Goal: Book appointment/travel/reservation

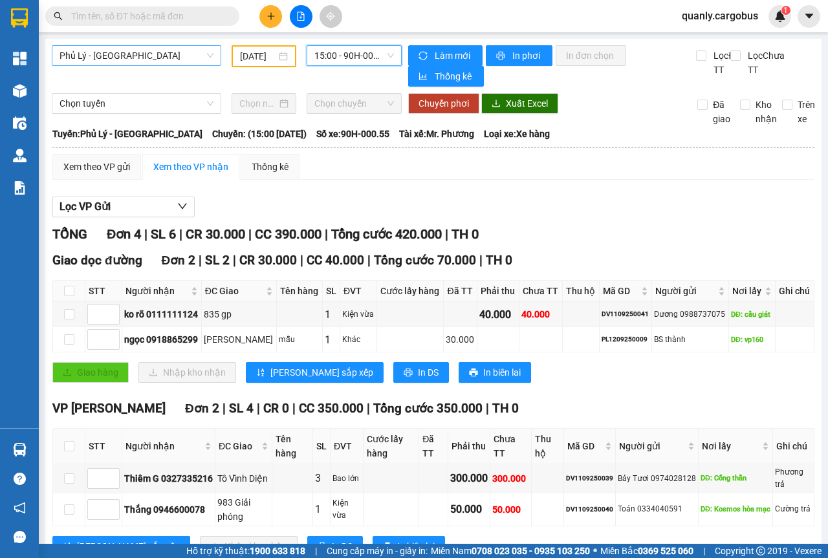
drag, startPoint x: 204, startPoint y: 50, endPoint x: 194, endPoint y: 52, distance: 10.0
click at [204, 49] on span "Phủ Lý - [GEOGRAPHIC_DATA]" at bounding box center [137, 55] width 154 height 19
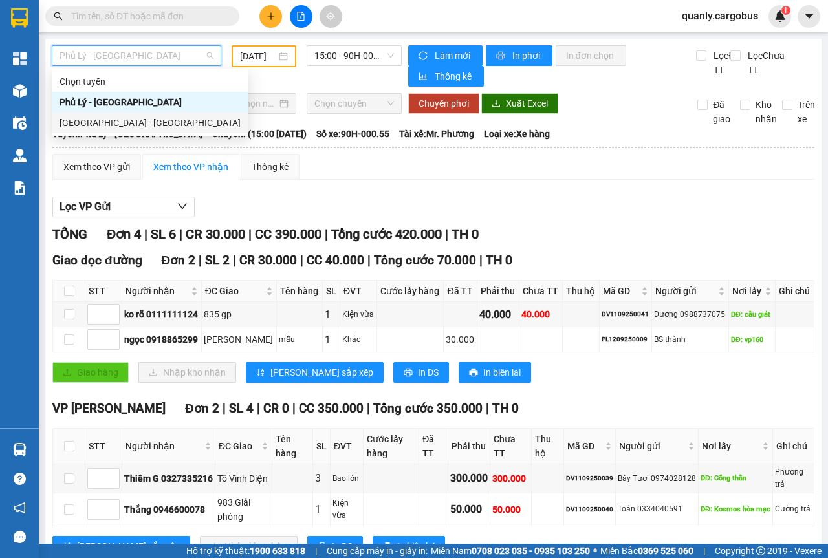
click at [90, 122] on div "[GEOGRAPHIC_DATA] - [GEOGRAPHIC_DATA]" at bounding box center [150, 123] width 181 height 14
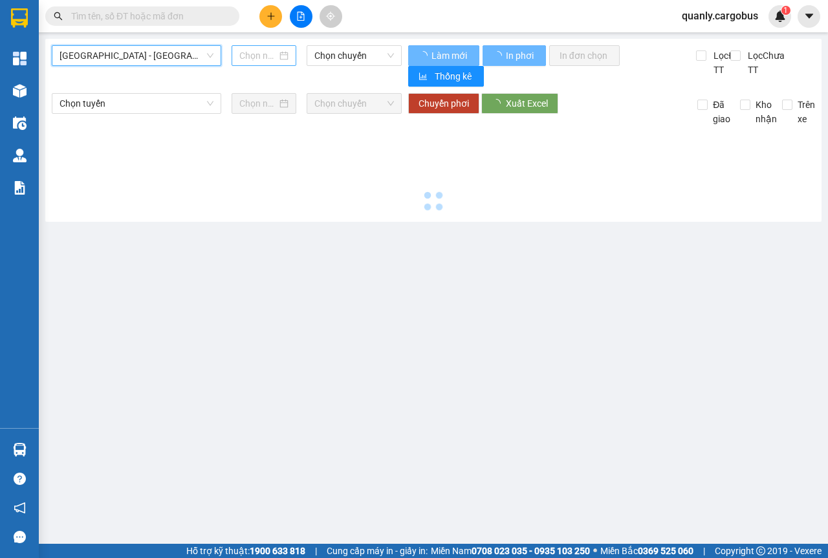
type input "[DATE]"
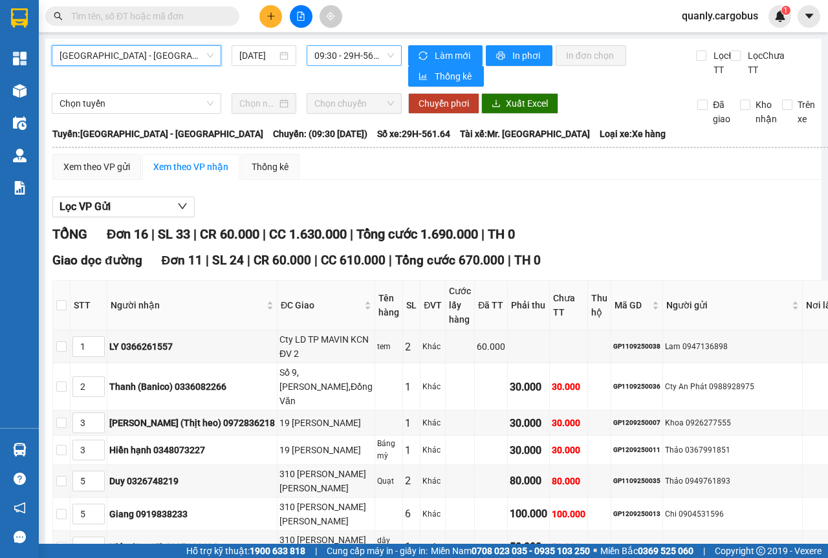
click at [389, 58] on span "09:30 - 29H-561.64" at bounding box center [354, 55] width 79 height 19
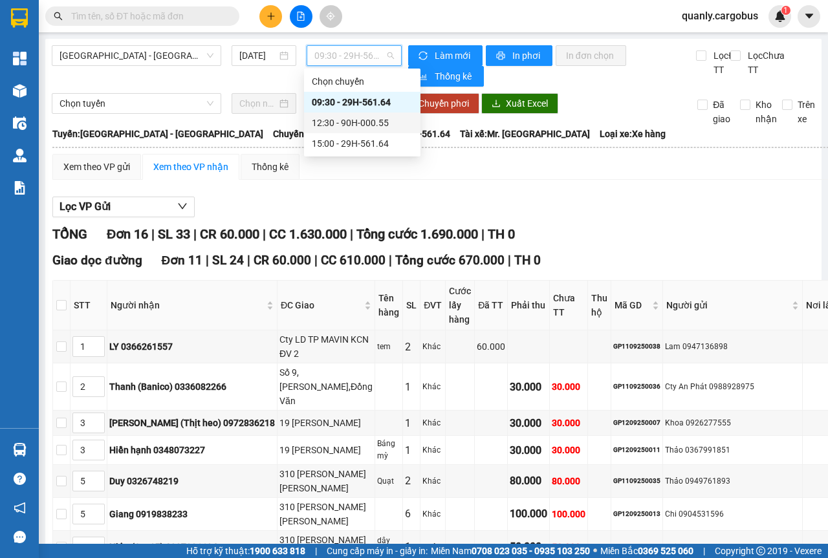
click at [381, 118] on div "12:30 - 90H-000.55" at bounding box center [362, 123] width 101 height 14
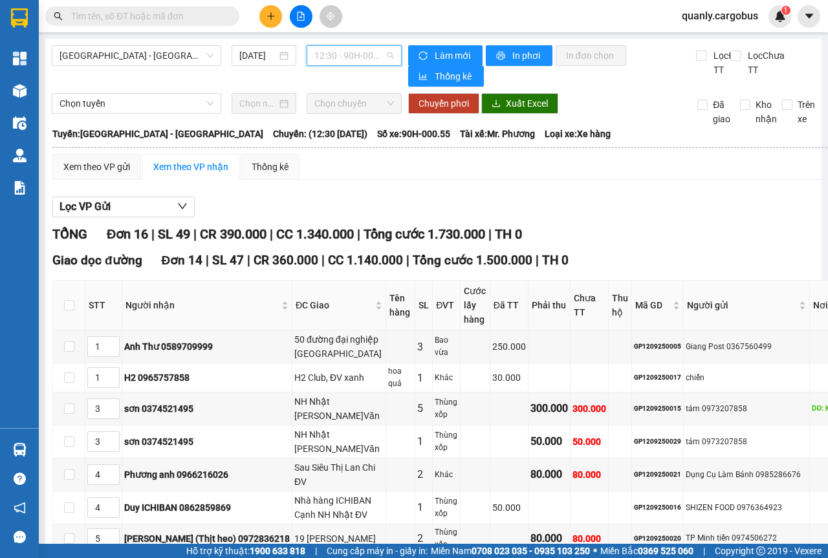
click at [386, 54] on span "12:30 - 90H-000.55" at bounding box center [354, 55] width 79 height 19
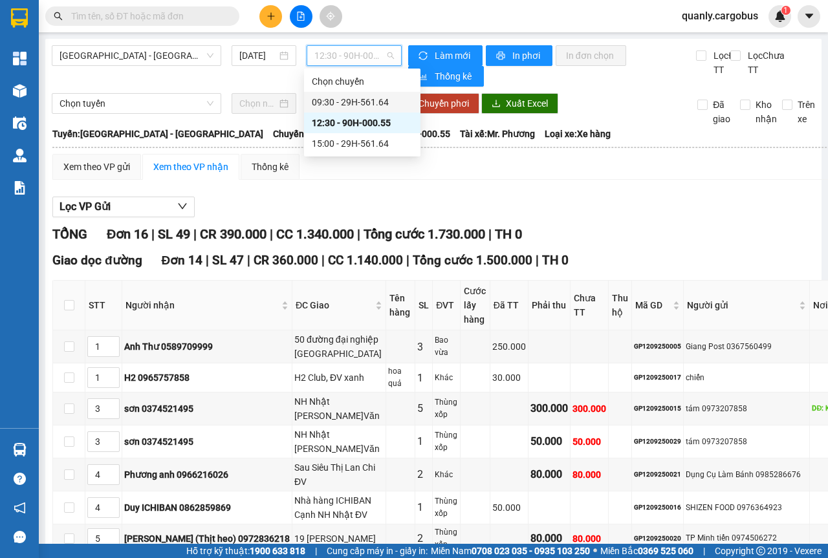
click at [356, 93] on div "09:30 - 29H-561.64" at bounding box center [362, 102] width 116 height 21
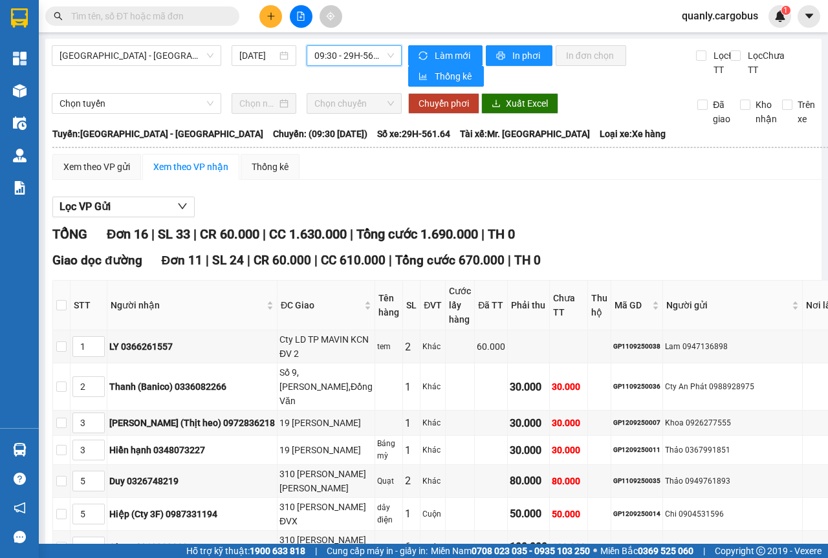
click at [388, 60] on span "09:30 - 29H-561.64" at bounding box center [354, 55] width 79 height 19
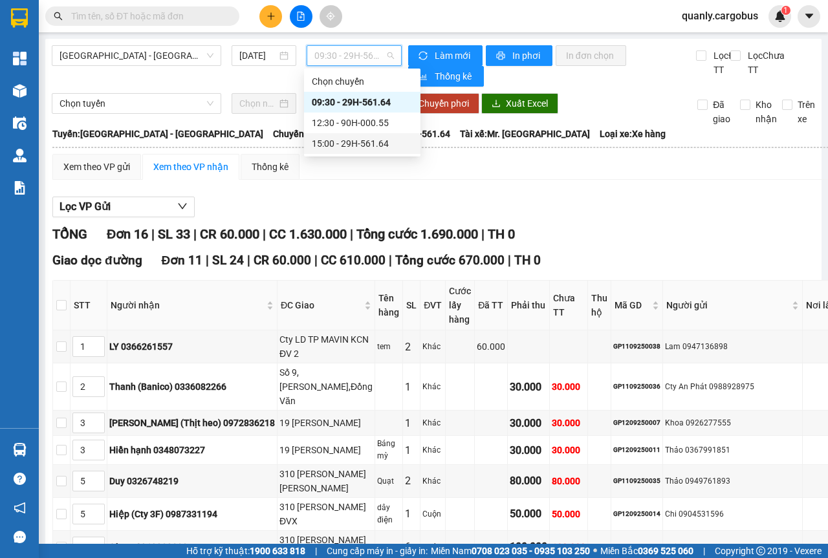
click at [349, 145] on div "15:00 - 29H-561.64" at bounding box center [362, 144] width 101 height 14
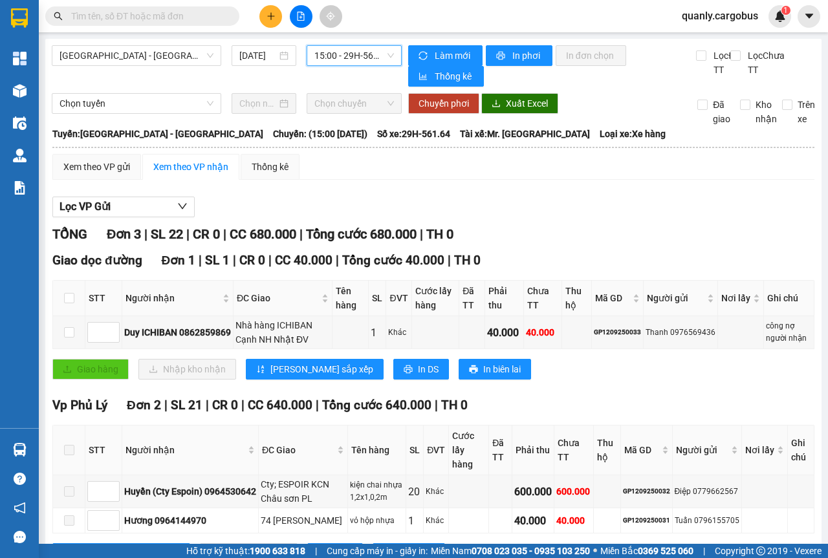
drag, startPoint x: 200, startPoint y: 50, endPoint x: 198, endPoint y: 74, distance: 24.7
click at [201, 50] on span "[GEOGRAPHIC_DATA] - [GEOGRAPHIC_DATA]" at bounding box center [137, 55] width 154 height 19
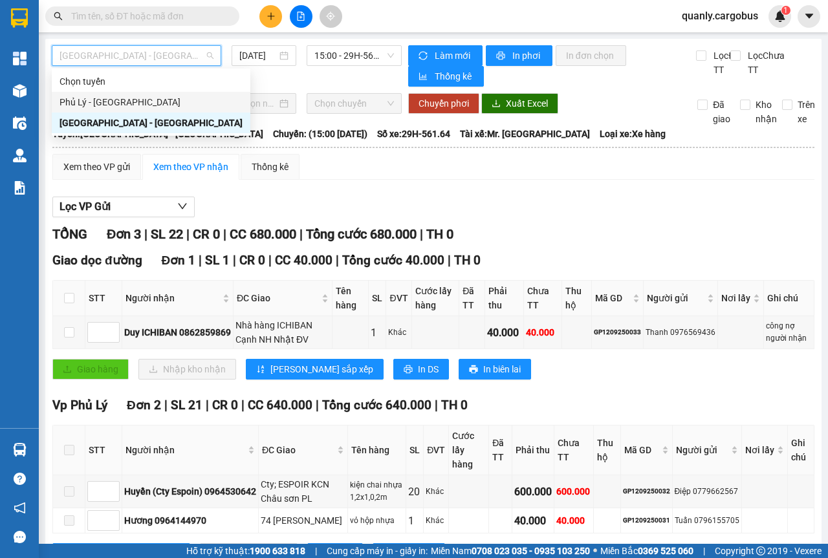
drag, startPoint x: 111, startPoint y: 98, endPoint x: 177, endPoint y: 87, distance: 66.9
click at [115, 98] on div "Phủ Lý - [GEOGRAPHIC_DATA]" at bounding box center [151, 102] width 183 height 14
type input "[DATE]"
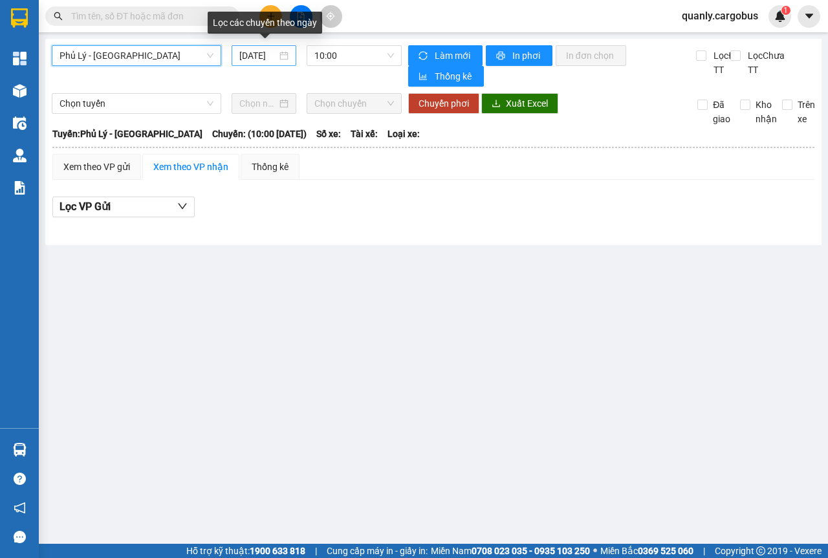
click at [285, 57] on div "[DATE]" at bounding box center [263, 56] width 49 height 14
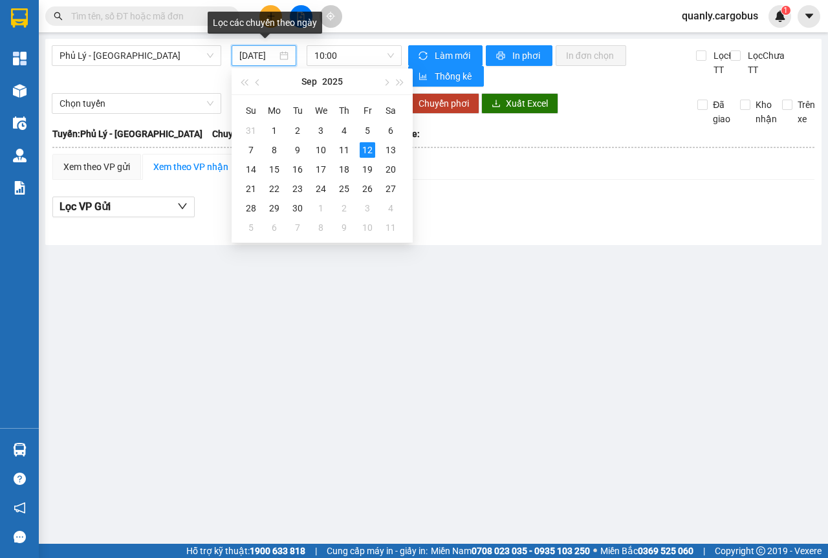
scroll to position [0, 8]
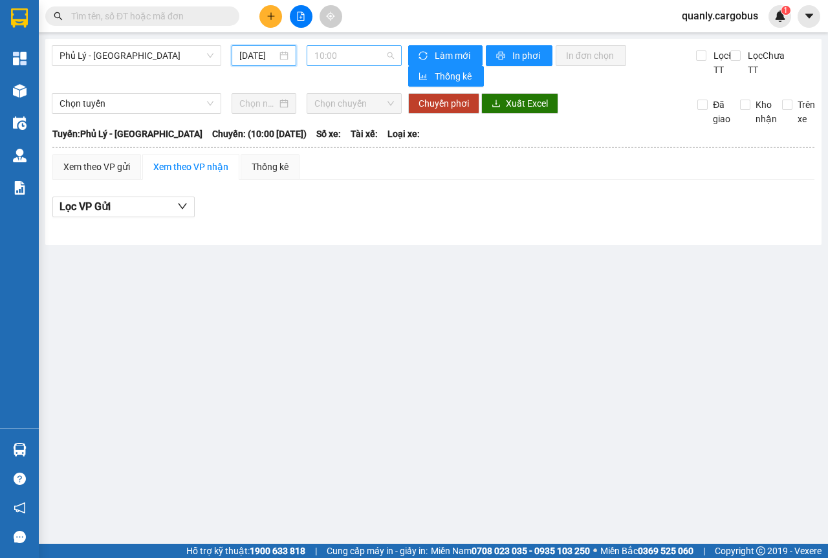
click at [392, 56] on span "10:00" at bounding box center [354, 55] width 79 height 19
